Goal: Book appointment/travel/reservation

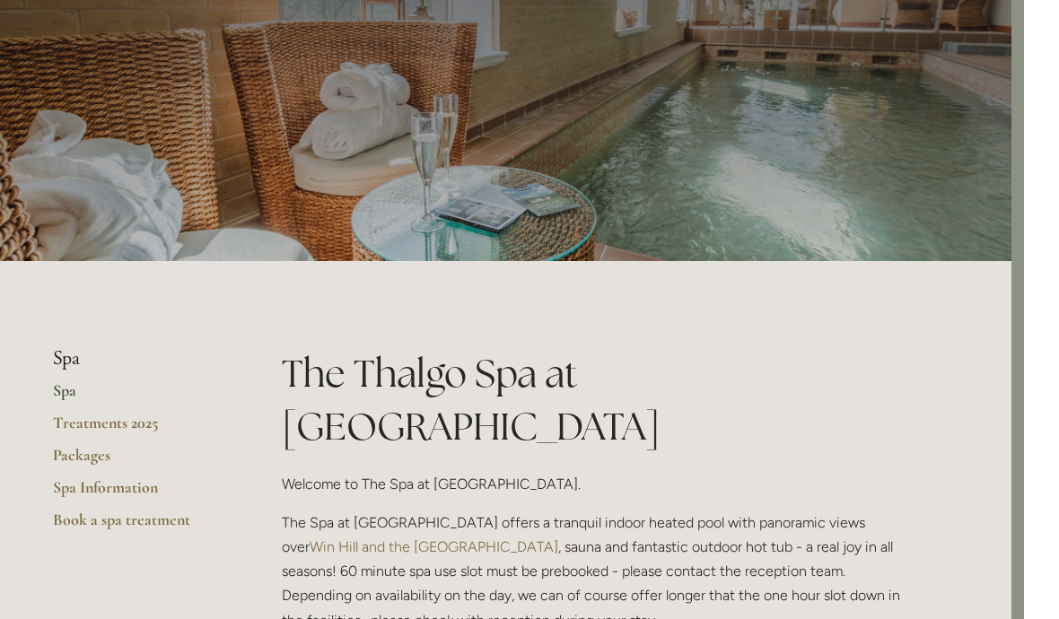
scroll to position [0, 13]
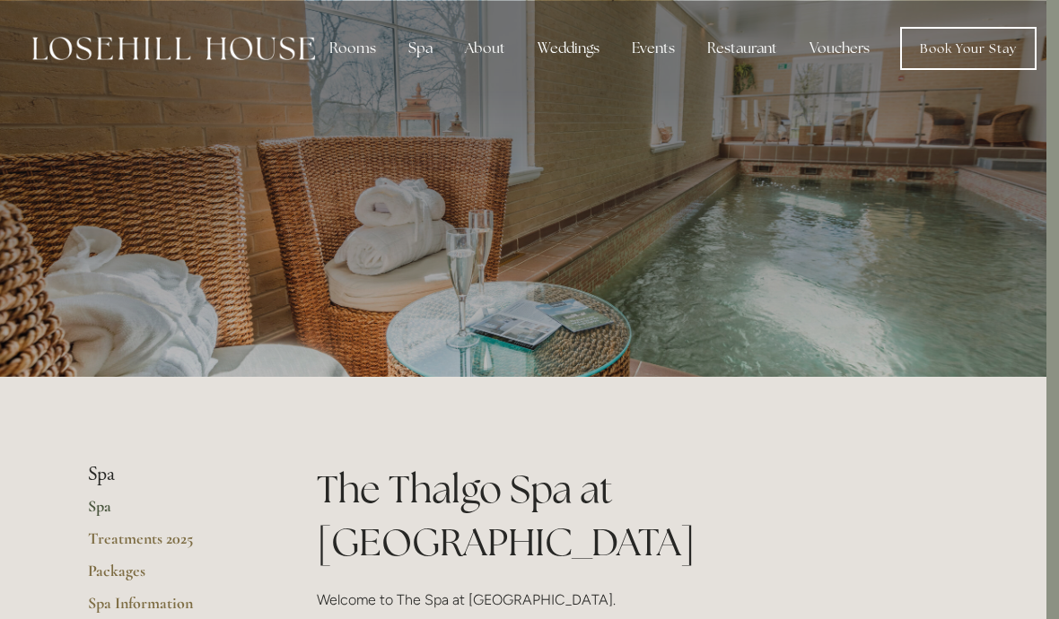
click at [982, 59] on link "Book Your Stay" at bounding box center [968, 48] width 136 height 43
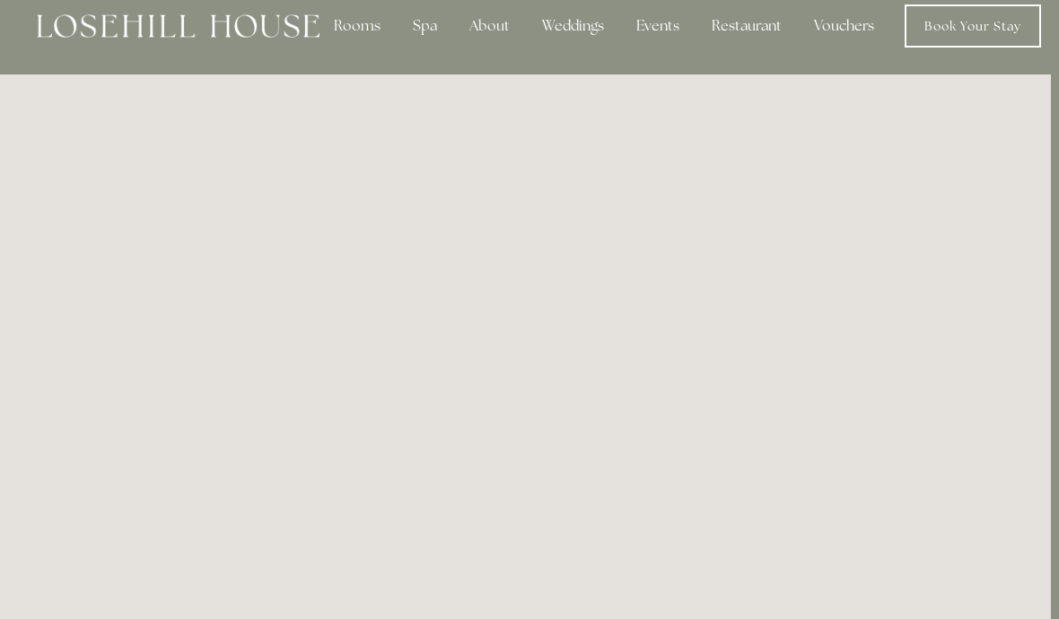
scroll to position [0, 8]
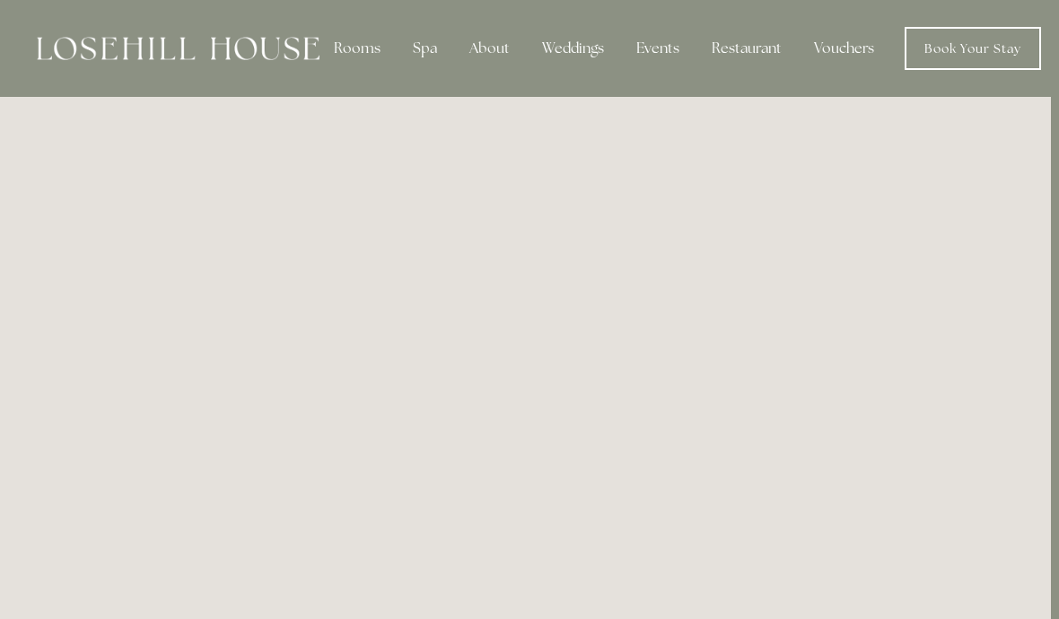
click at [432, 50] on div "Spa" at bounding box center [424, 49] width 53 height 36
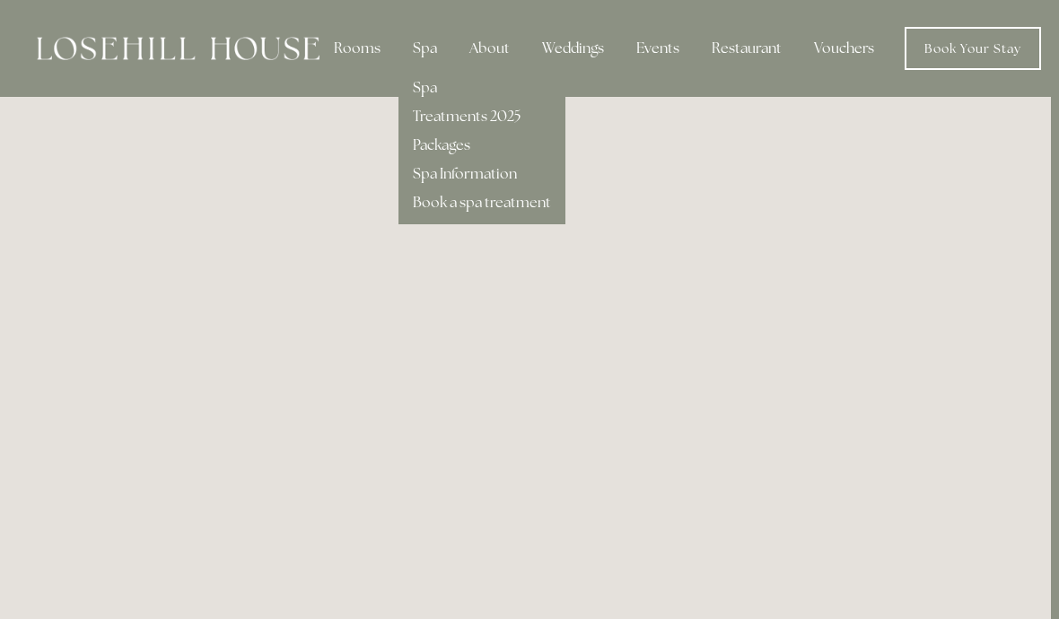
click at [425, 93] on link "Spa" at bounding box center [425, 87] width 24 height 19
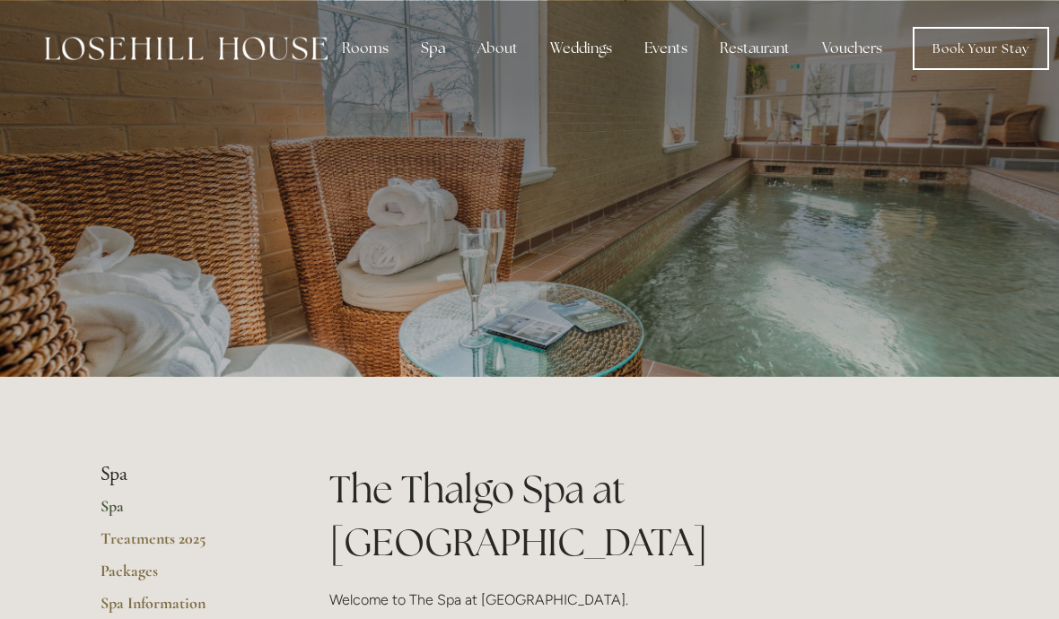
click at [956, 51] on link "Book Your Stay" at bounding box center [981, 48] width 136 height 43
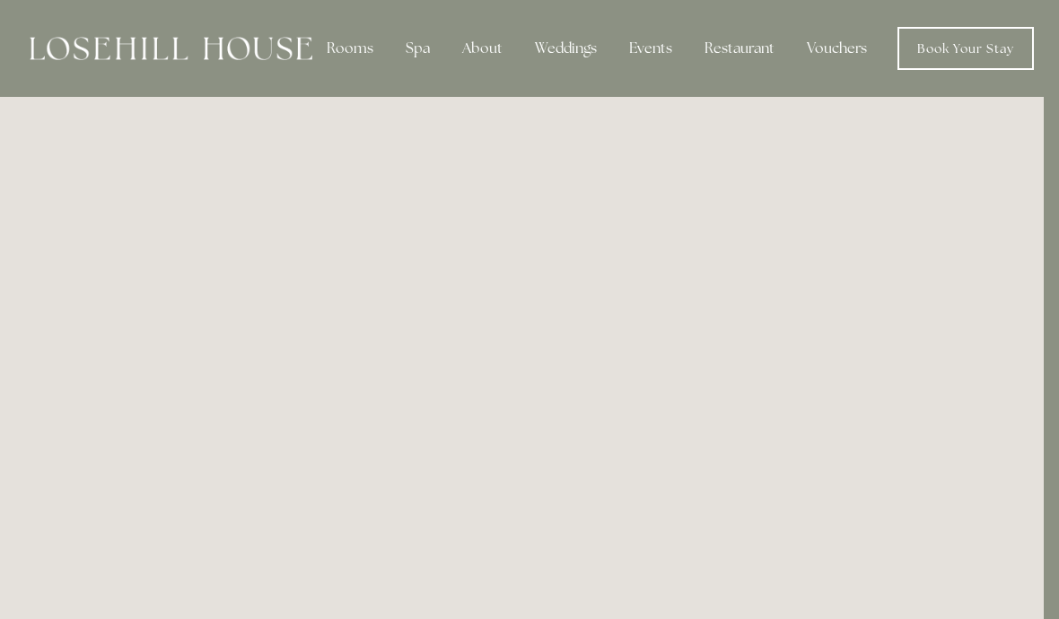
scroll to position [0, 15]
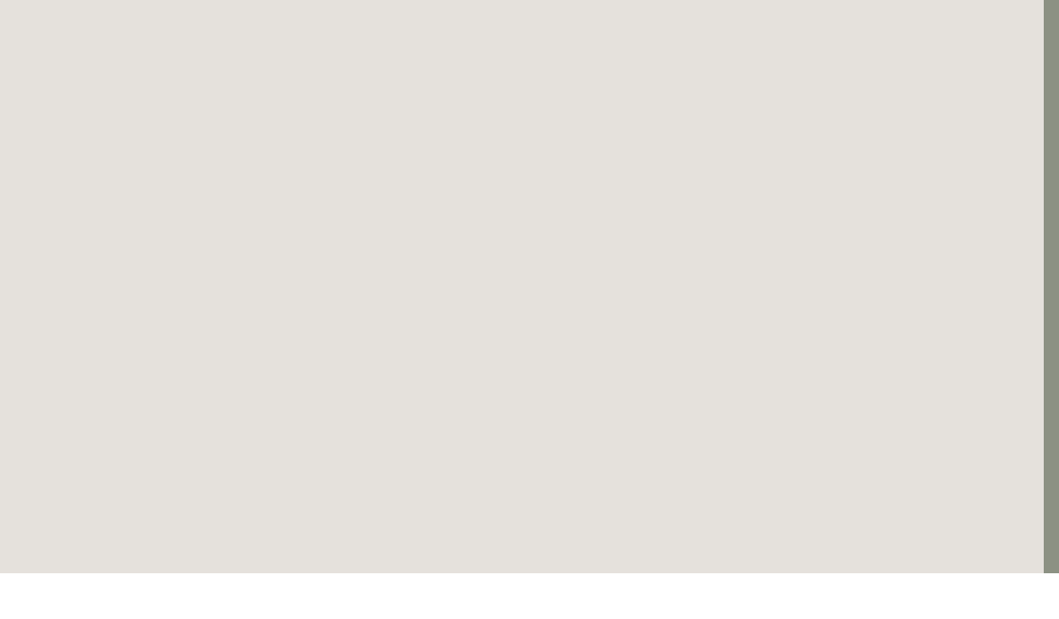
scroll to position [98, 15]
